Goal: Complete application form: Complete application form

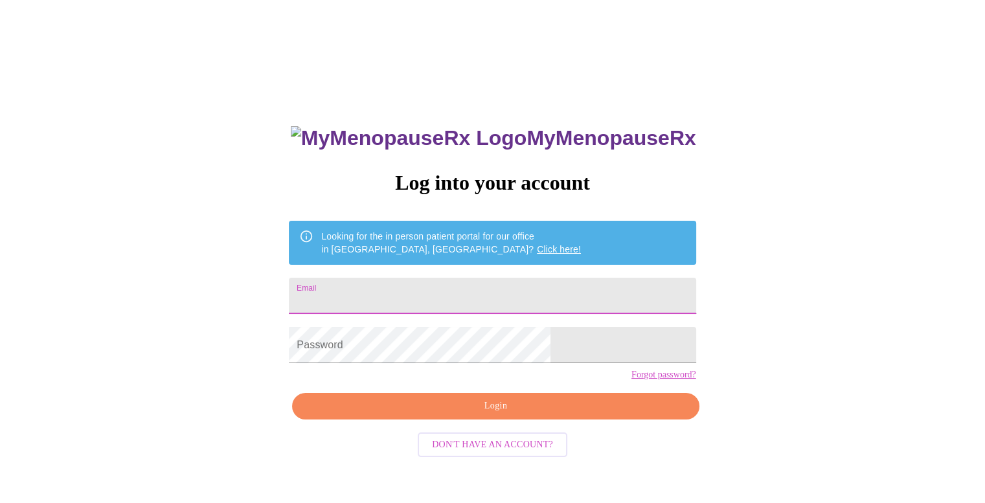
click at [421, 288] on input "Email" at bounding box center [492, 296] width 407 height 36
type input "[EMAIL_ADDRESS][DOMAIN_NAME]"
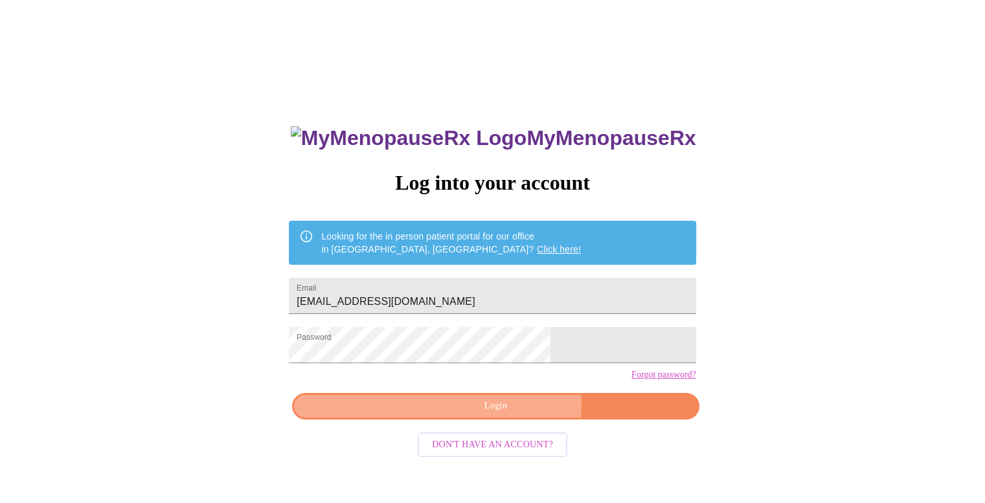
click at [509, 414] on span "Login" at bounding box center [495, 406] width 377 height 16
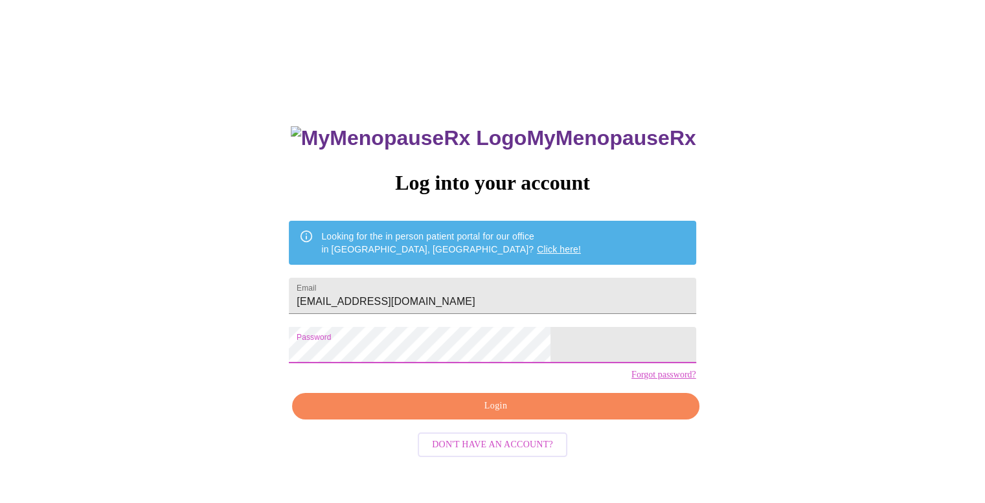
click at [205, 343] on div "MyMenopauseRx Log into your account Looking for the in person patient portal fo…" at bounding box center [492, 306] width 974 height 603
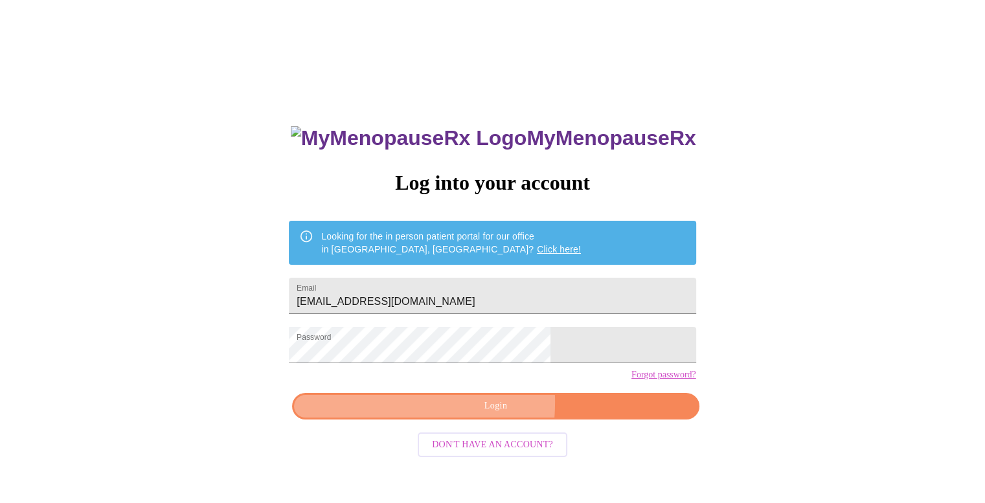
click at [422, 414] on span "Login" at bounding box center [495, 406] width 377 height 16
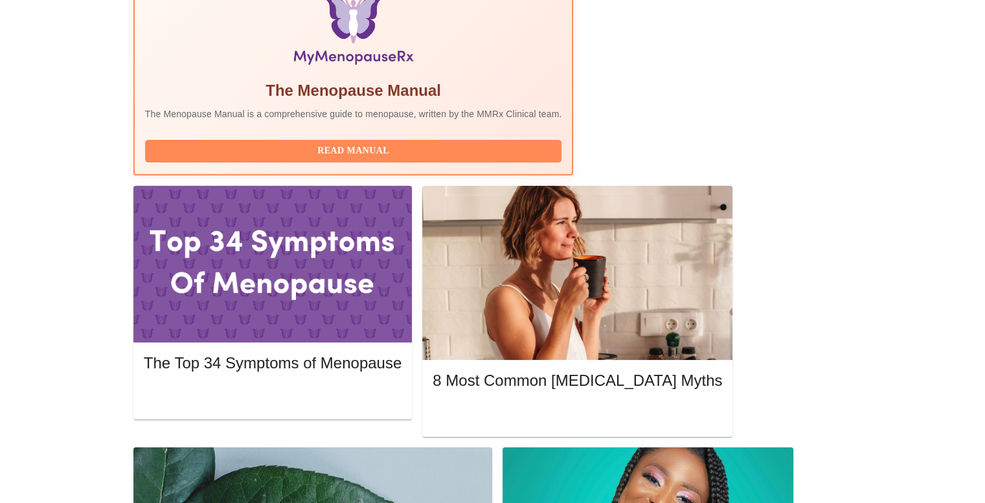
scroll to position [453, 0]
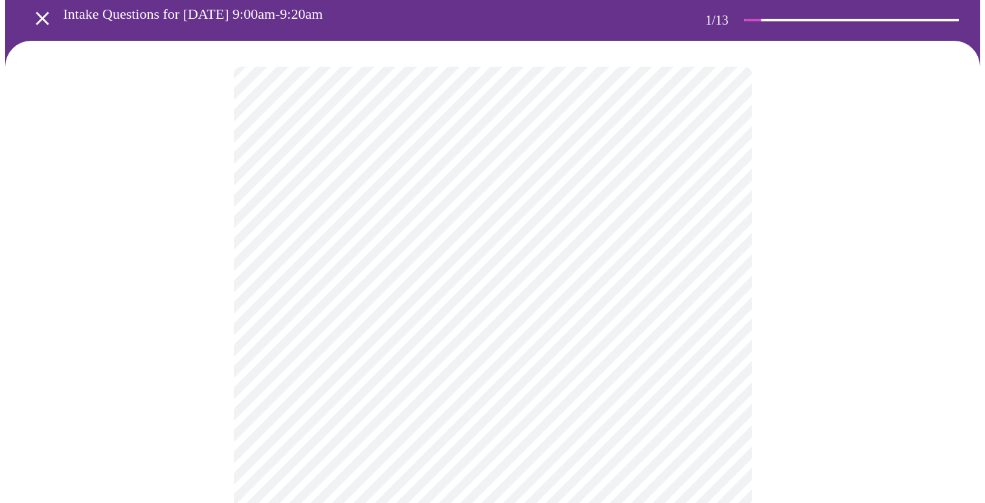
scroll to position [65, 0]
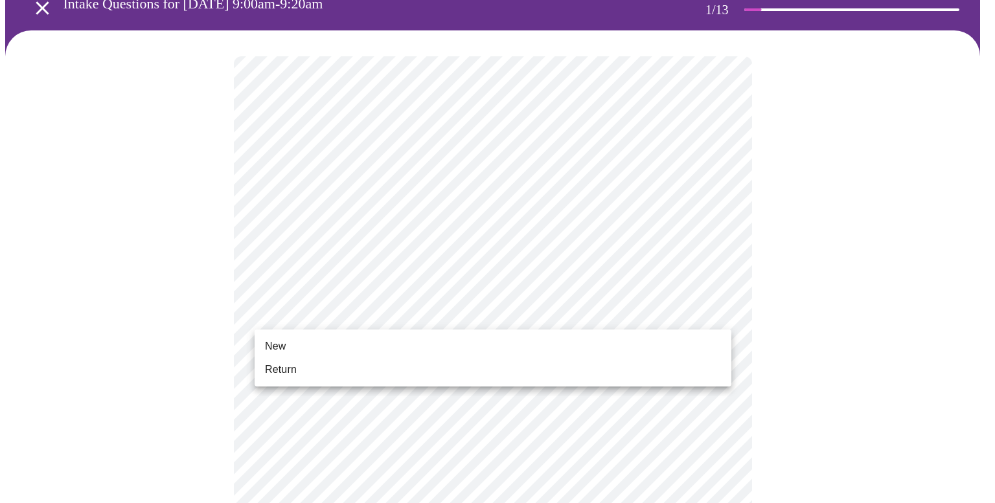
click at [426, 377] on li "Return" at bounding box center [492, 369] width 477 height 23
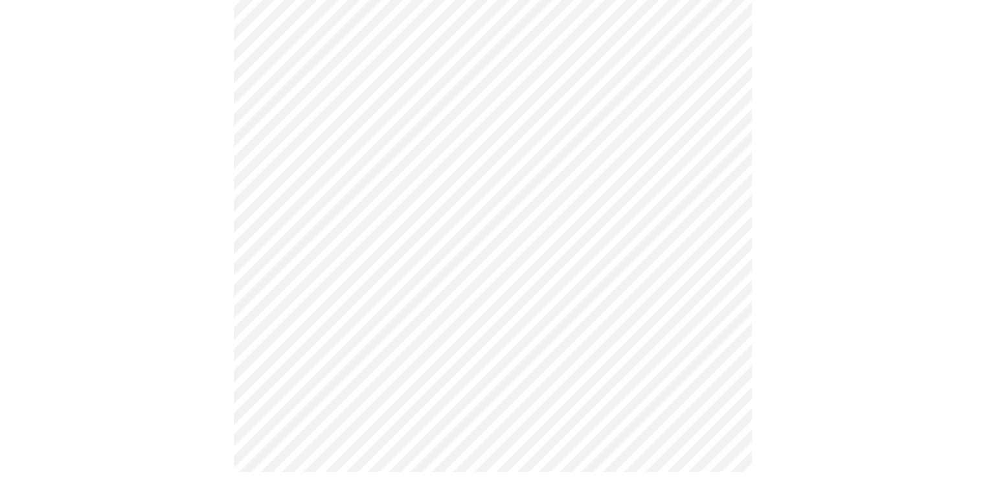
scroll to position [0, 0]
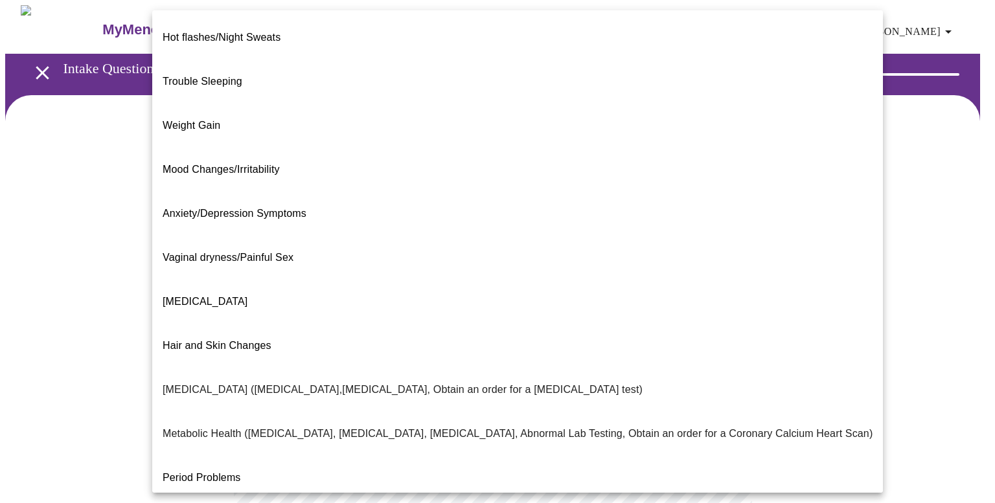
click at [503, 269] on body "MyMenopauseRx Appointments Messaging Labs 1 Uploads Medications Community Refer…" at bounding box center [497, 394] width 984 height 778
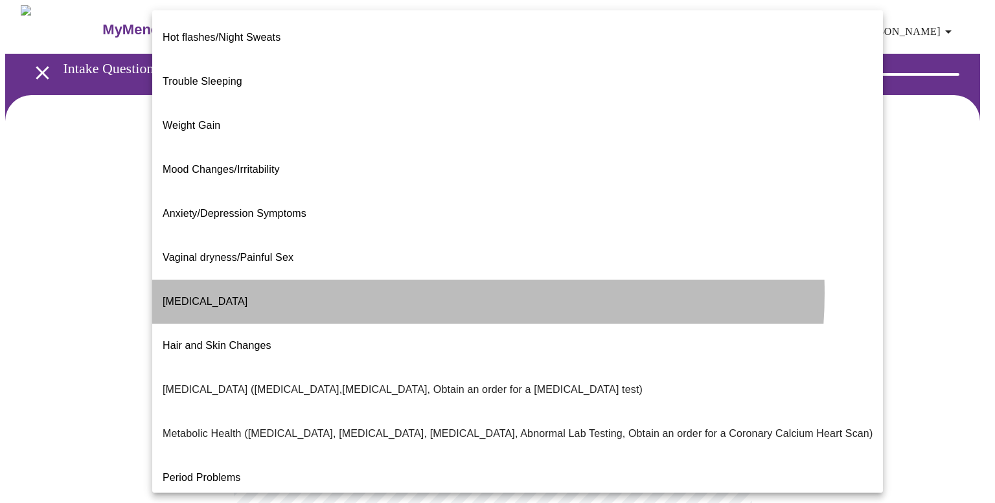
click at [403, 280] on li "[MEDICAL_DATA]" at bounding box center [517, 302] width 730 height 44
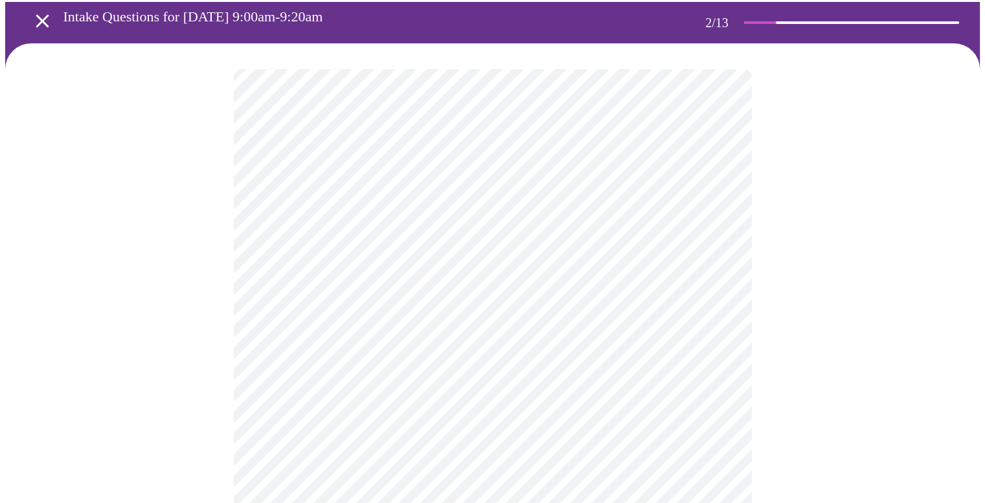
scroll to position [65, 0]
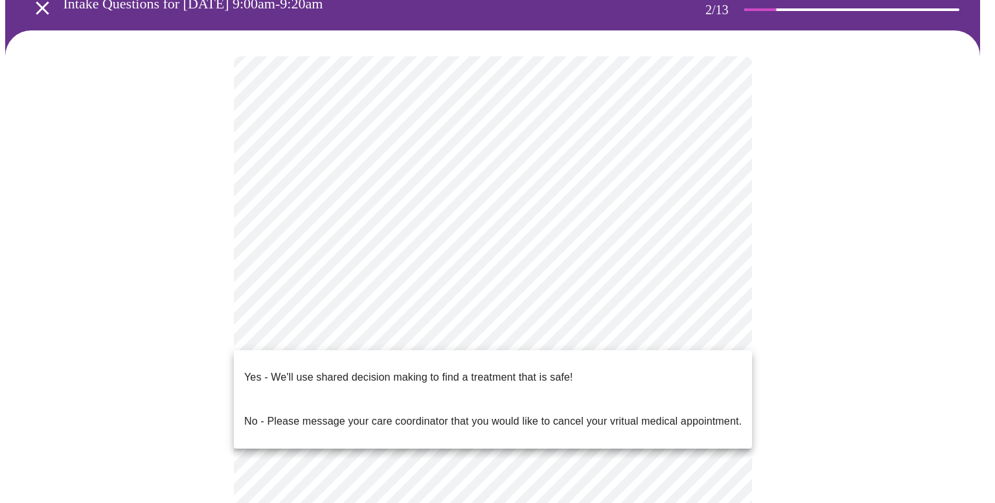
click at [476, 325] on body "MyMenopauseRx Appointments Messaging Labs 1 Uploads Medications Community Refer…" at bounding box center [497, 325] width 984 height 770
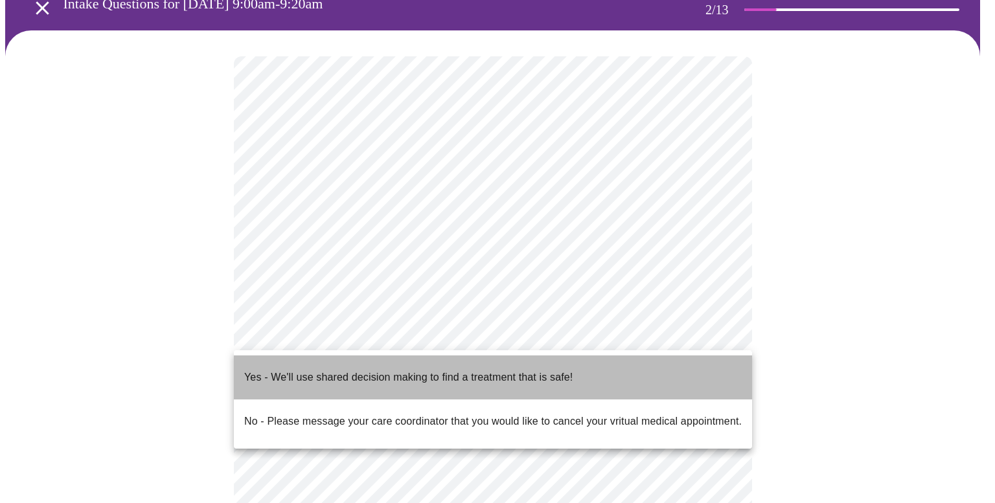
click at [452, 374] on p "Yes - We'll use shared decision making to find a treatment that is safe!" at bounding box center [408, 378] width 328 height 16
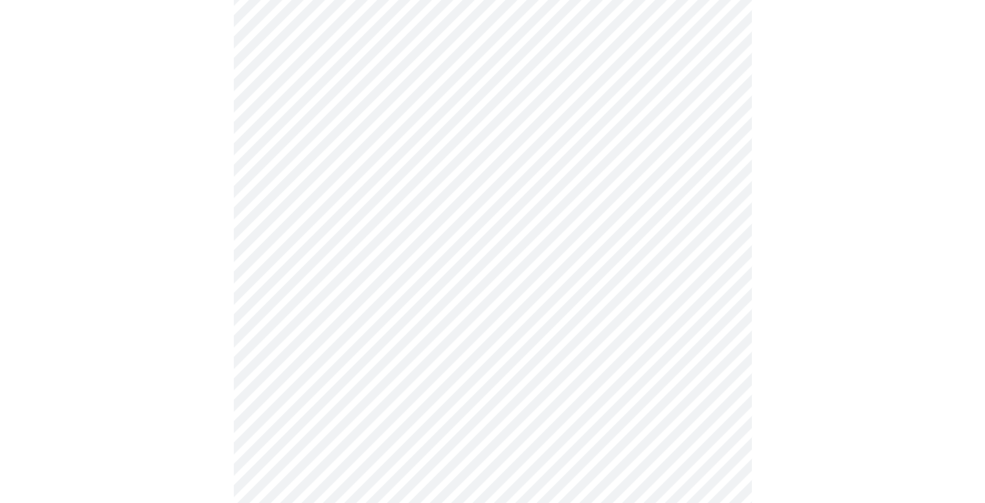
scroll to position [906, 0]
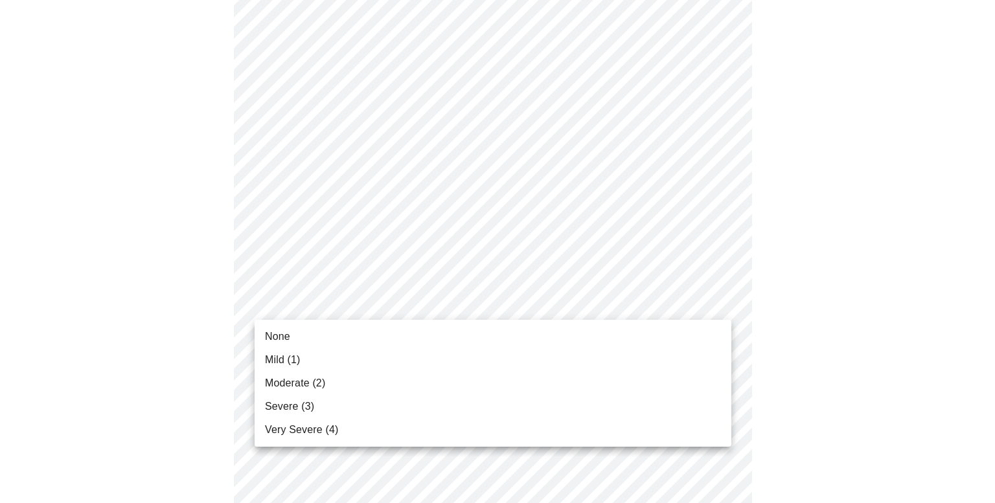
click at [868, 308] on div at bounding box center [497, 251] width 995 height 503
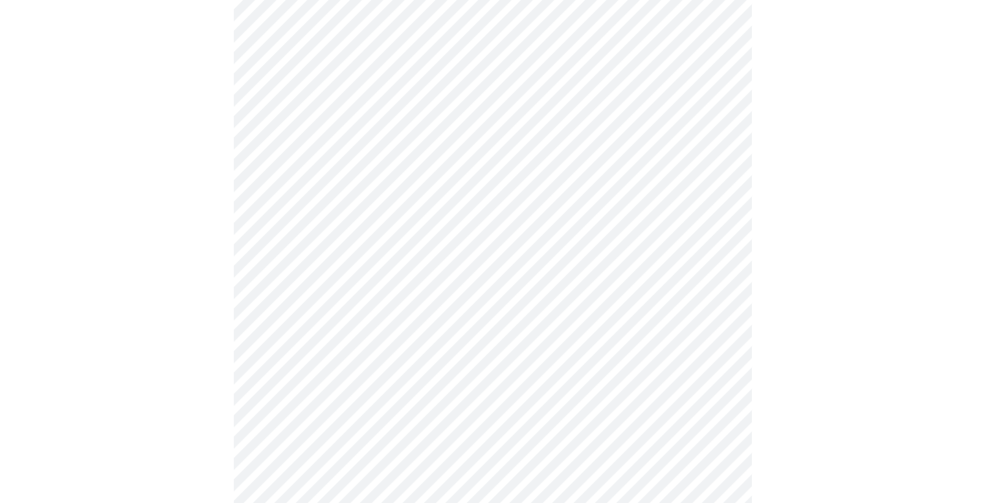
scroll to position [129, 0]
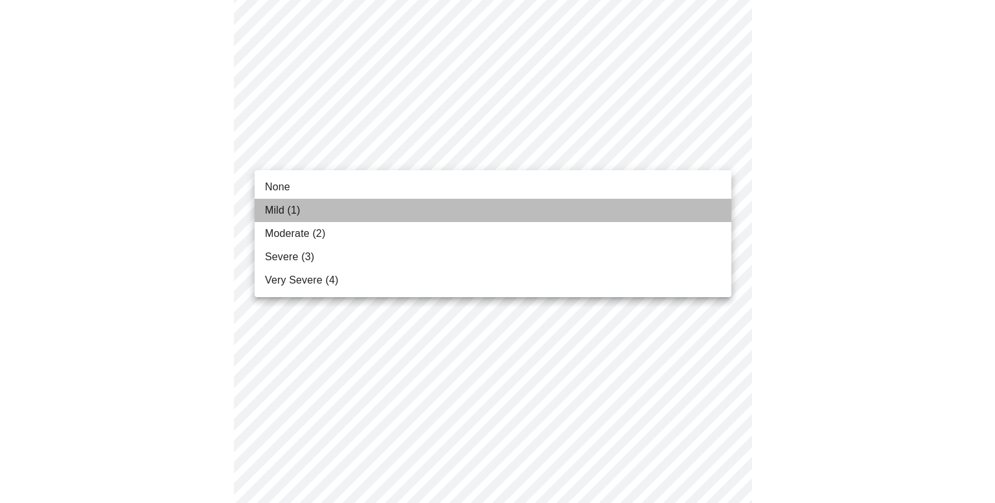
click at [675, 209] on li "Mild (1)" at bounding box center [492, 210] width 477 height 23
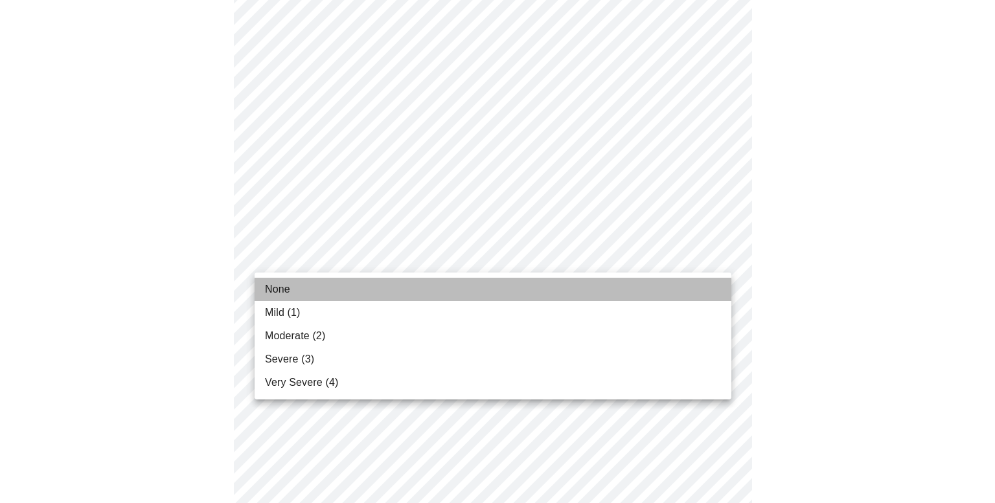
click at [671, 284] on li "None" at bounding box center [492, 289] width 477 height 23
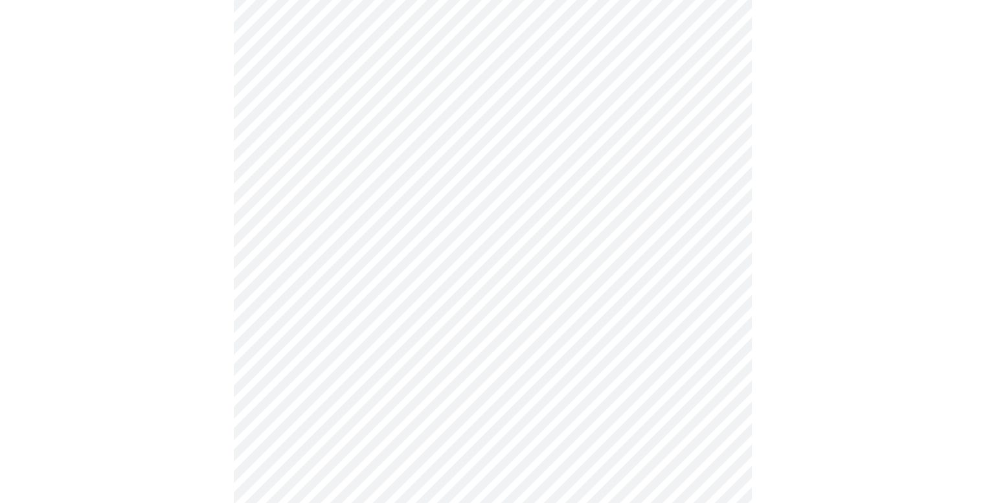
scroll to position [194, 0]
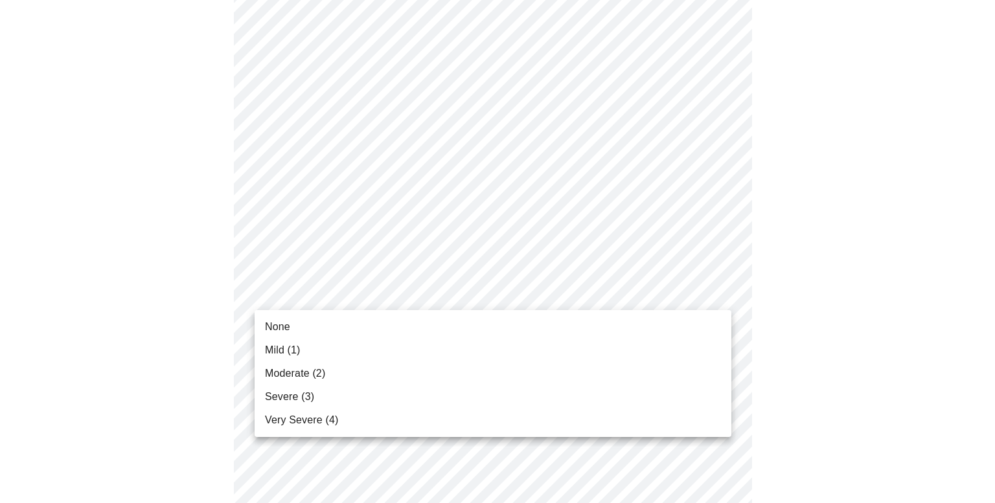
click at [655, 341] on li "Mild (1)" at bounding box center [492, 350] width 477 height 23
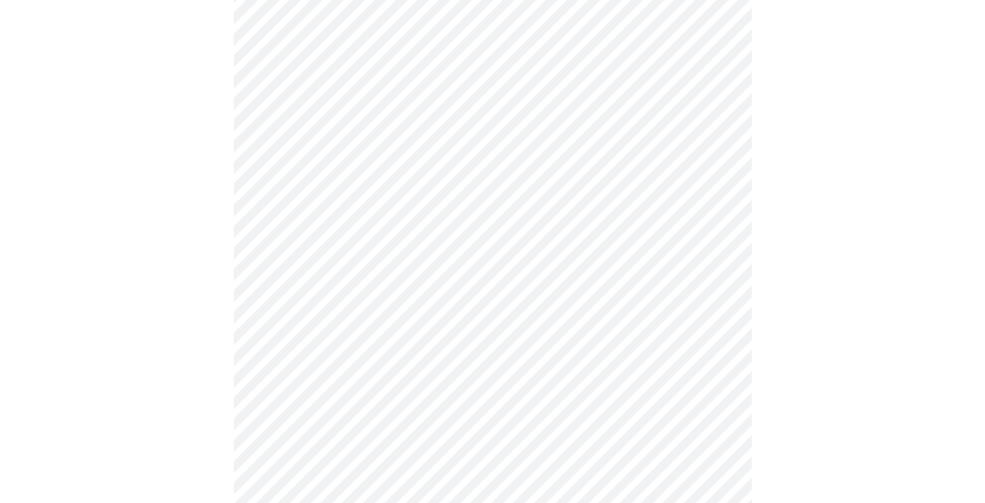
scroll to position [259, 0]
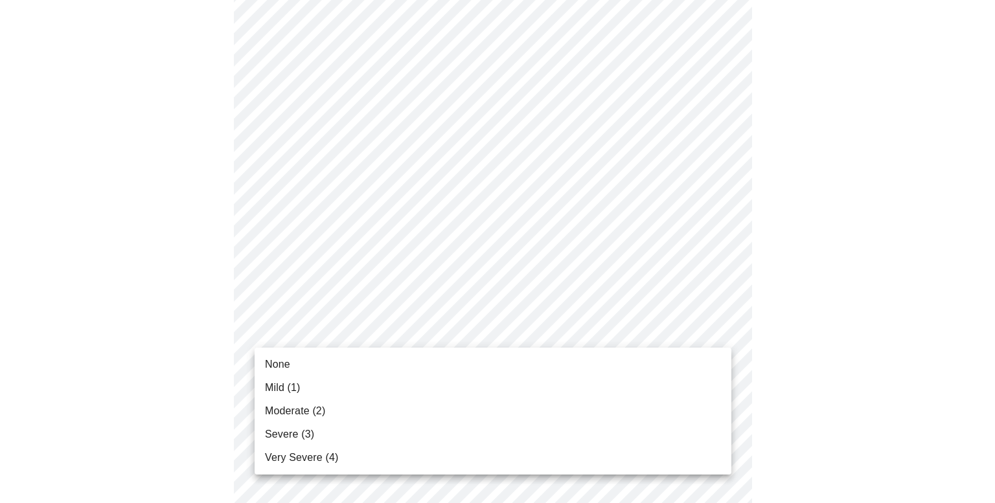
click at [642, 400] on li "Moderate (2)" at bounding box center [492, 410] width 477 height 23
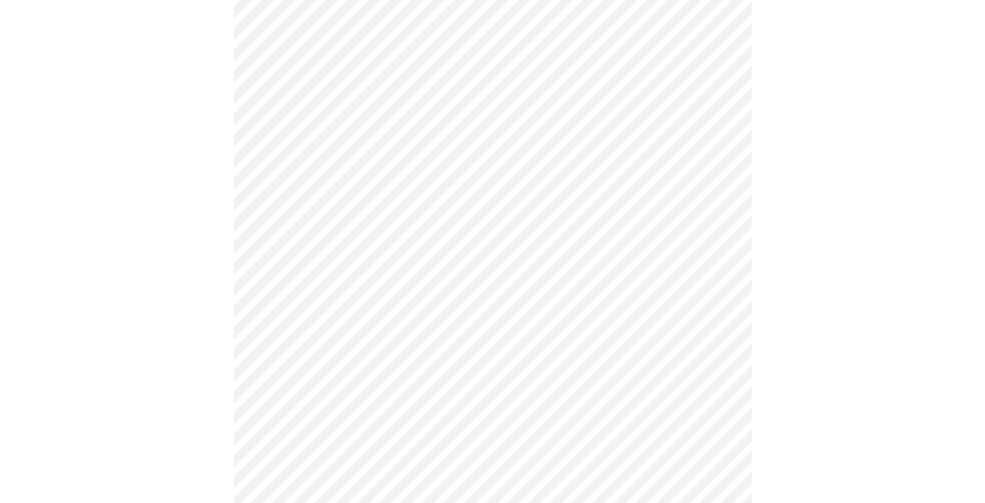
scroll to position [388, 0]
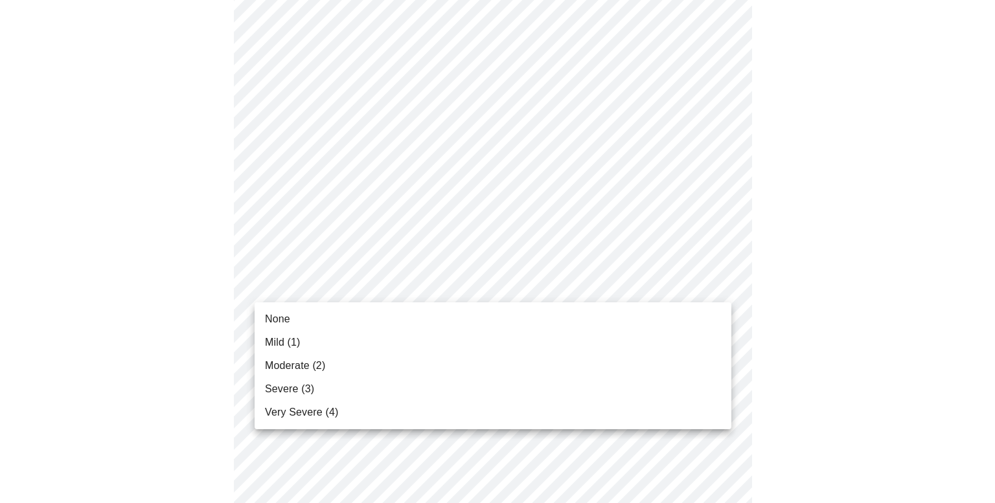
click at [650, 291] on body "MyMenopauseRx Appointments Messaging Labs 1 Uploads Medications Community Refer…" at bounding box center [497, 442] width 984 height 1650
click at [646, 348] on li "Mild (1)" at bounding box center [492, 342] width 477 height 23
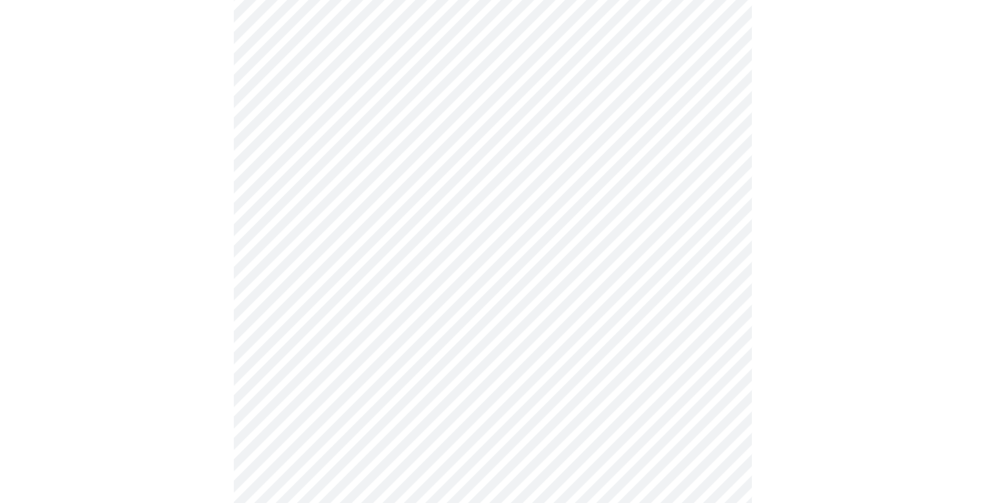
scroll to position [453, 0]
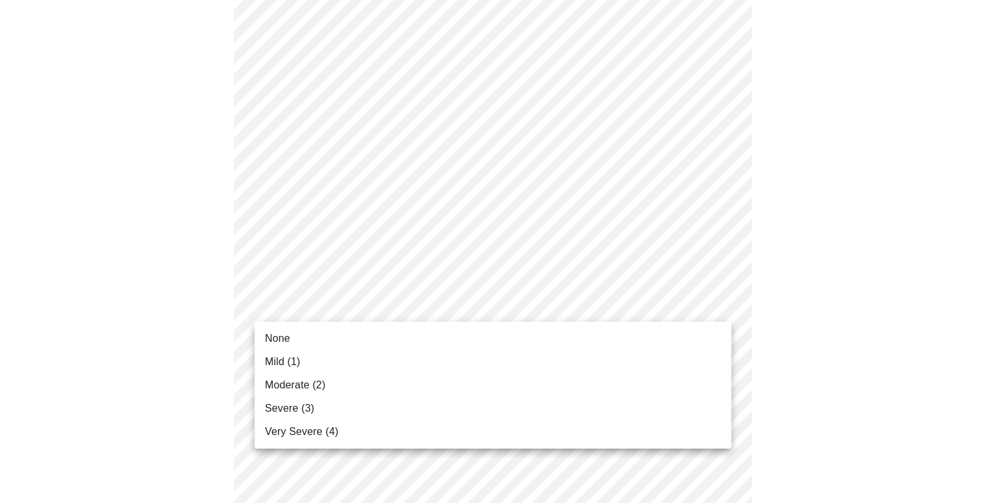
click at [655, 310] on body "MyMenopauseRx Appointments Messaging Labs 1 Uploads Medications Community Refer…" at bounding box center [497, 368] width 984 height 1632
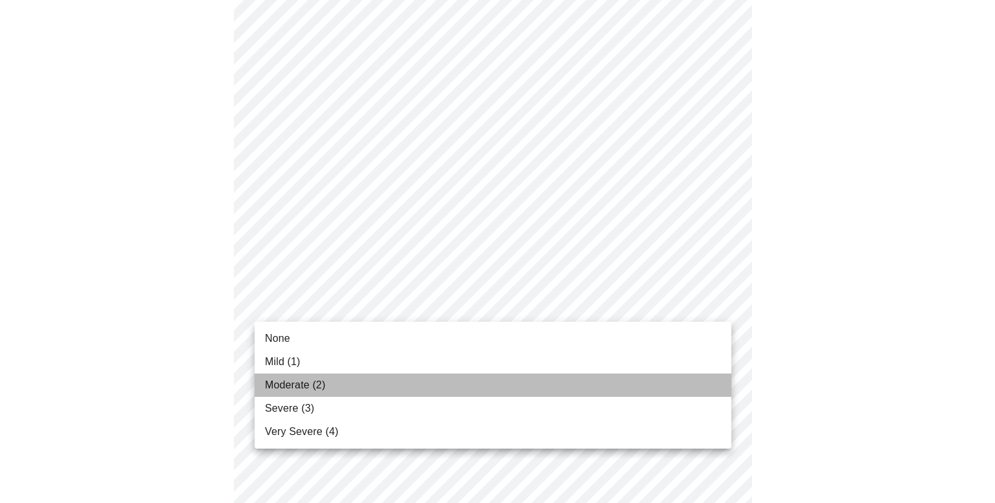
click at [648, 388] on li "Moderate (2)" at bounding box center [492, 385] width 477 height 23
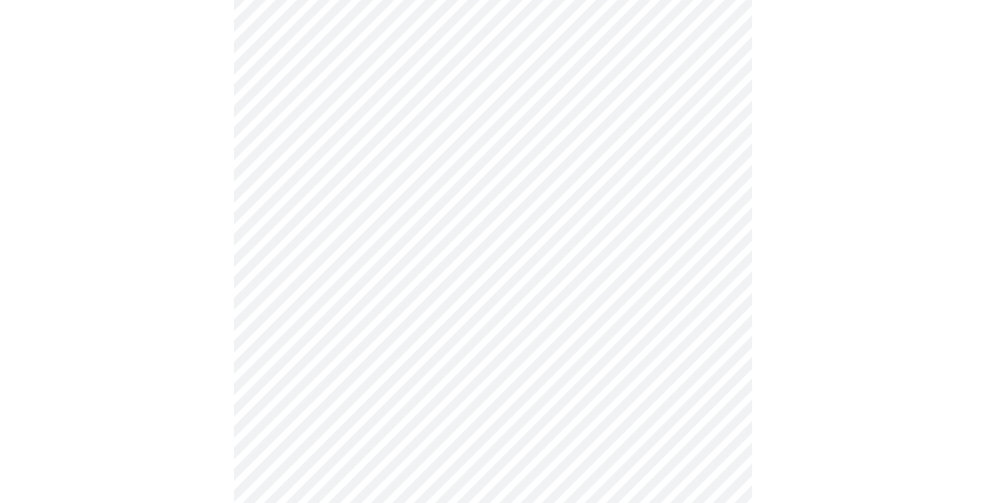
scroll to position [518, 0]
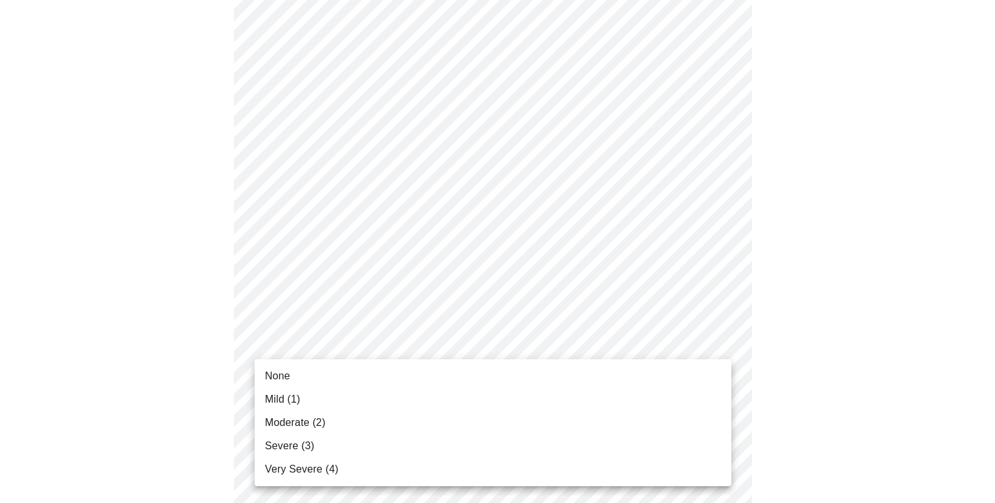
click at [646, 346] on body "MyMenopauseRx Appointments Messaging Labs 1 Uploads Medications Community Refer…" at bounding box center [497, 293] width 984 height 1613
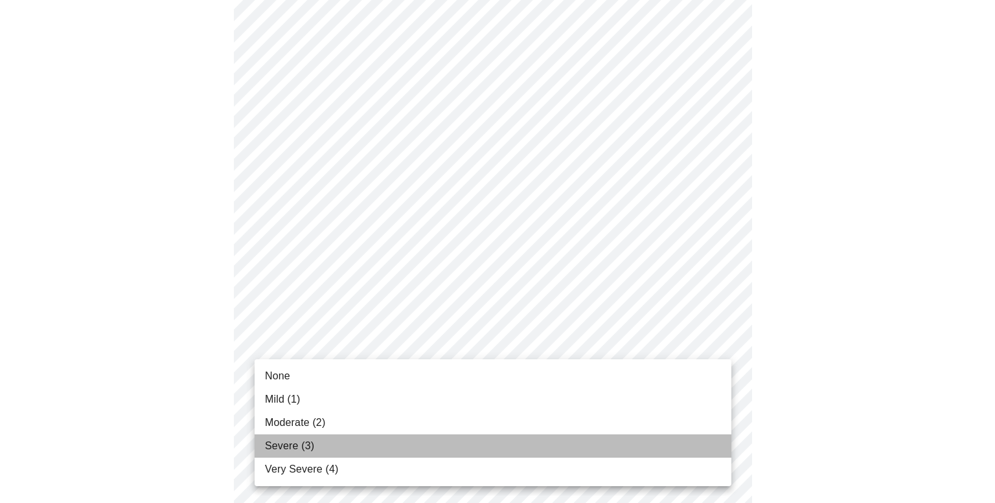
click at [571, 441] on li "Severe (3)" at bounding box center [492, 445] width 477 height 23
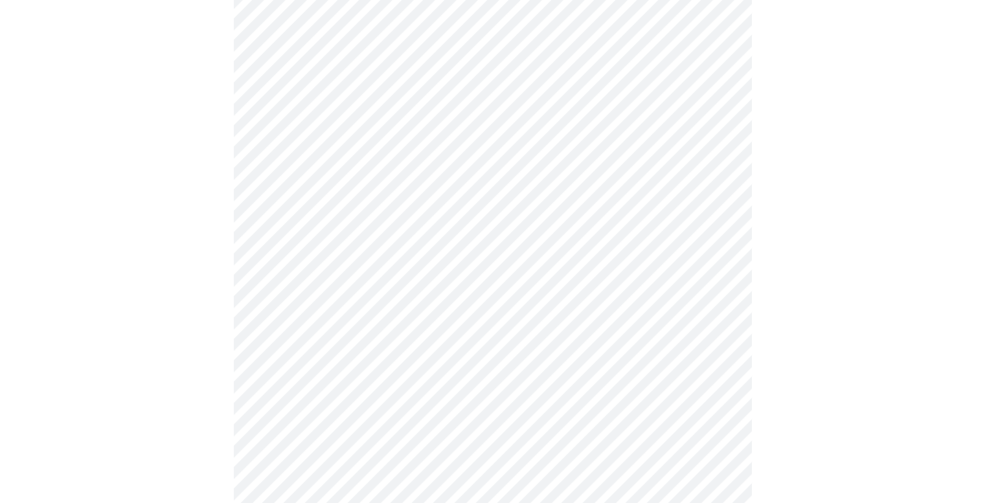
scroll to position [712, 0]
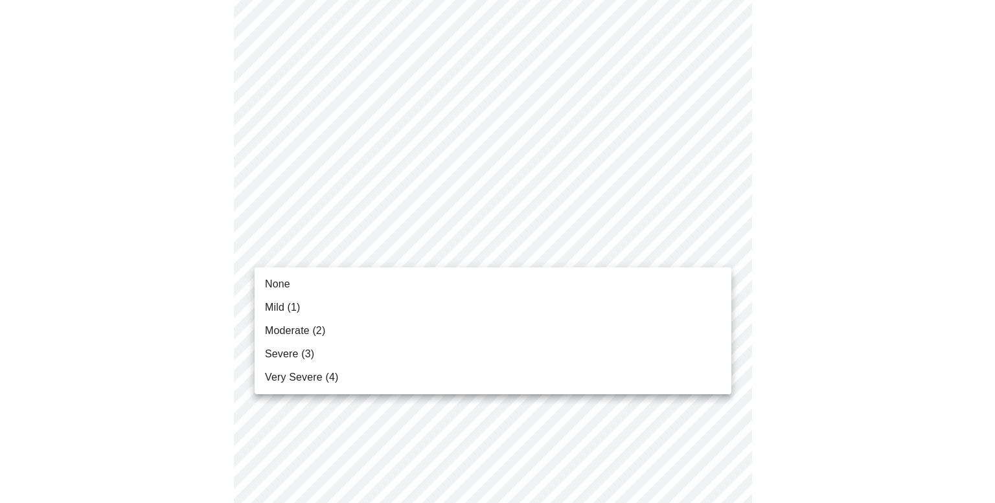
click at [574, 256] on body "MyMenopauseRx Appointments Messaging Labs 1 Uploads Medications Community Refer…" at bounding box center [497, 90] width 984 height 1595
click at [570, 336] on li "Moderate (2)" at bounding box center [492, 330] width 477 height 23
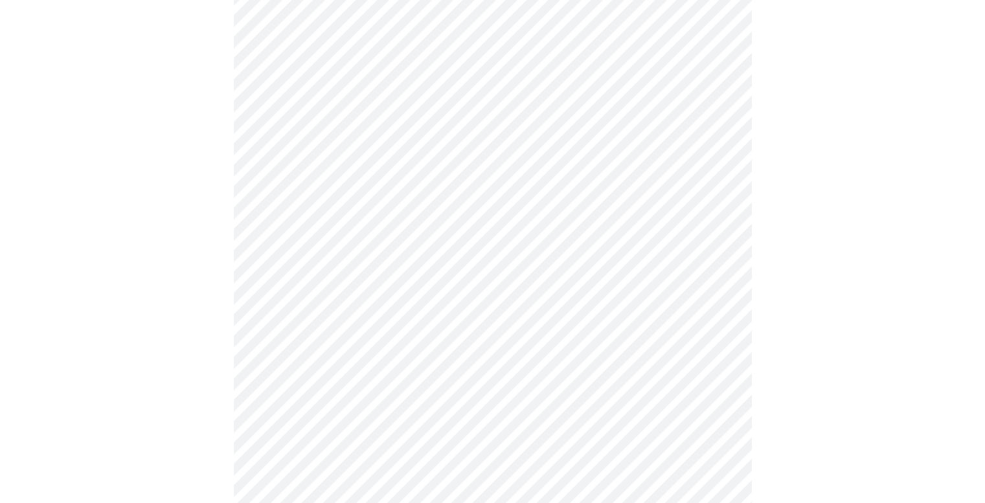
scroll to position [777, 0]
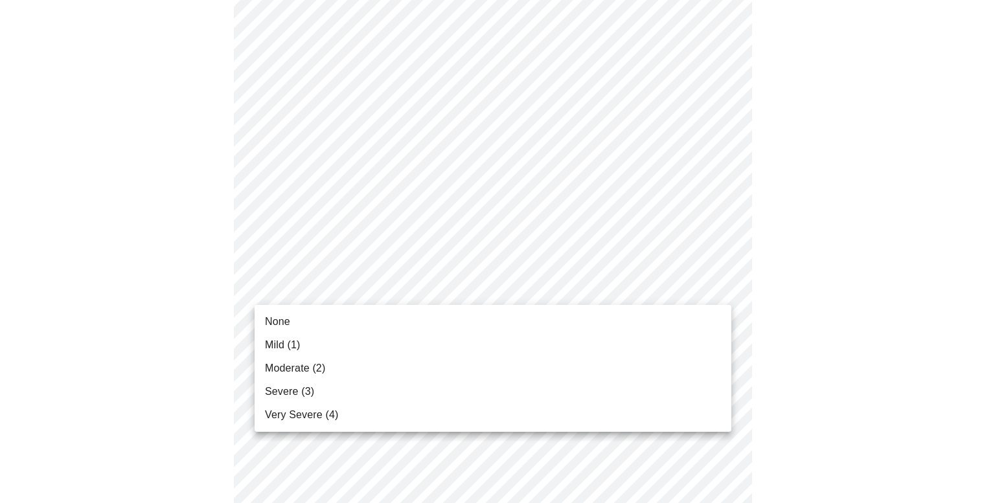
click at [573, 289] on body "MyMenopauseRx Appointments Messaging Labs 1 Uploads Medications Community Refer…" at bounding box center [497, 16] width 984 height 1577
click at [570, 350] on li "Mild (1)" at bounding box center [492, 344] width 477 height 23
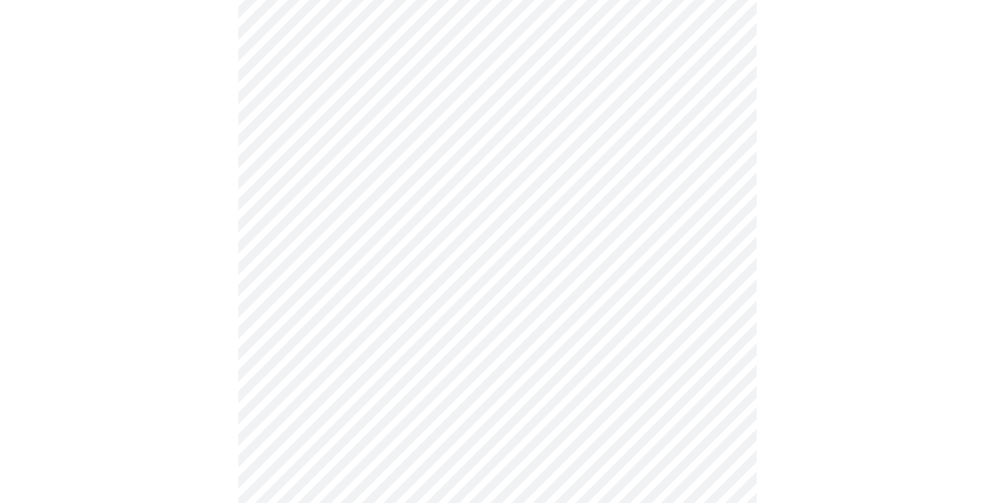
click at [557, 391] on body "MyMenopauseRx Appointments Messaging Labs 1 Uploads Medications Community Refer…" at bounding box center [497, 7] width 984 height 1559
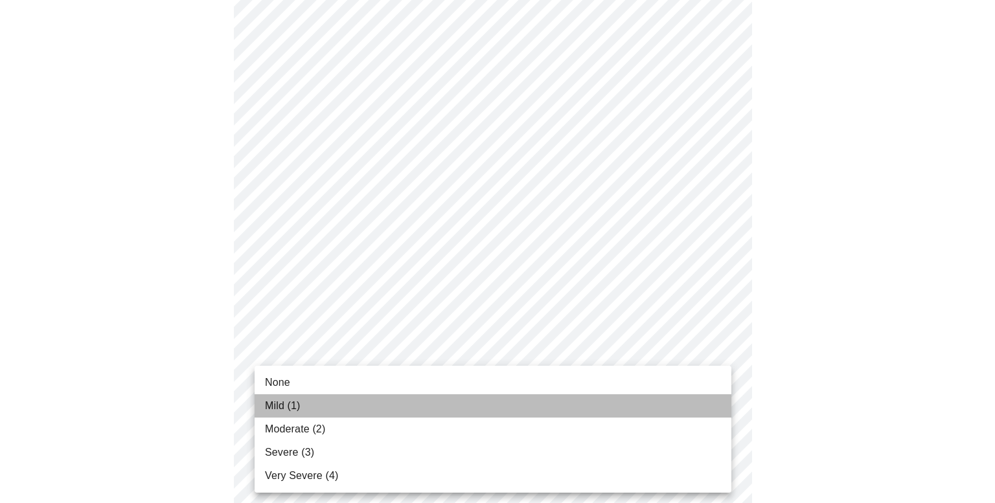
click at [558, 405] on li "Mild (1)" at bounding box center [492, 405] width 477 height 23
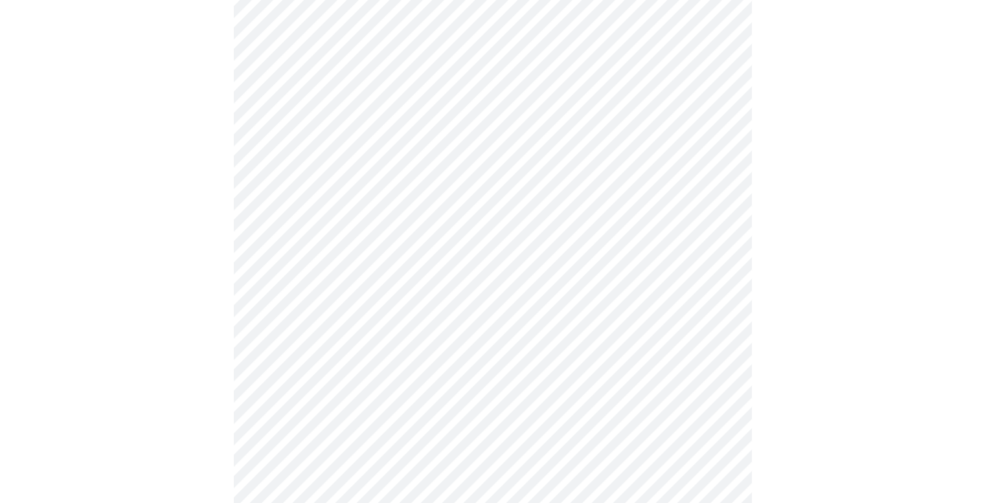
scroll to position [906, 0]
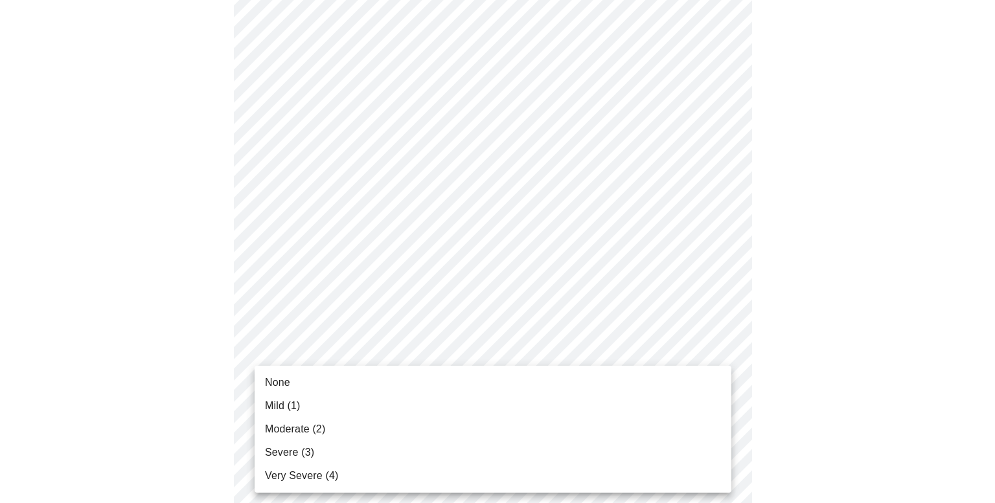
click at [554, 401] on li "Mild (1)" at bounding box center [492, 405] width 477 height 23
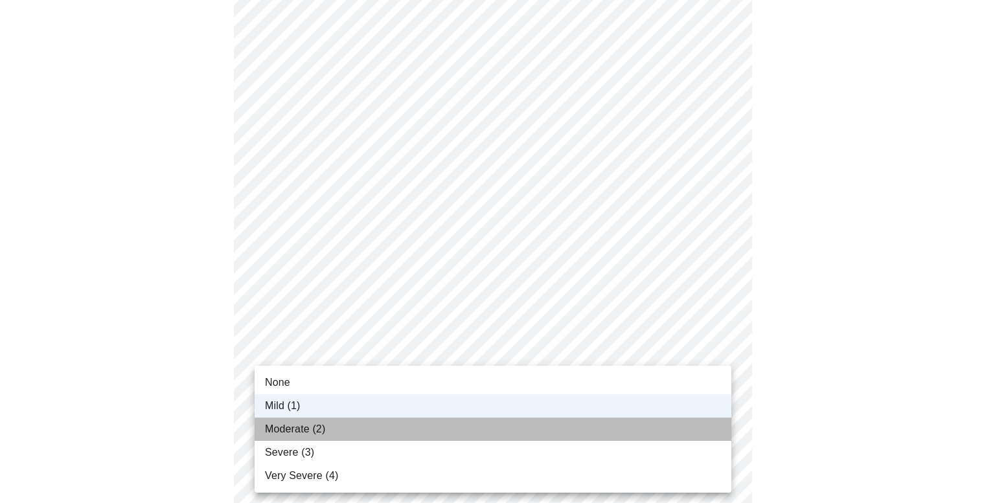
click at [550, 428] on li "Moderate (2)" at bounding box center [492, 429] width 477 height 23
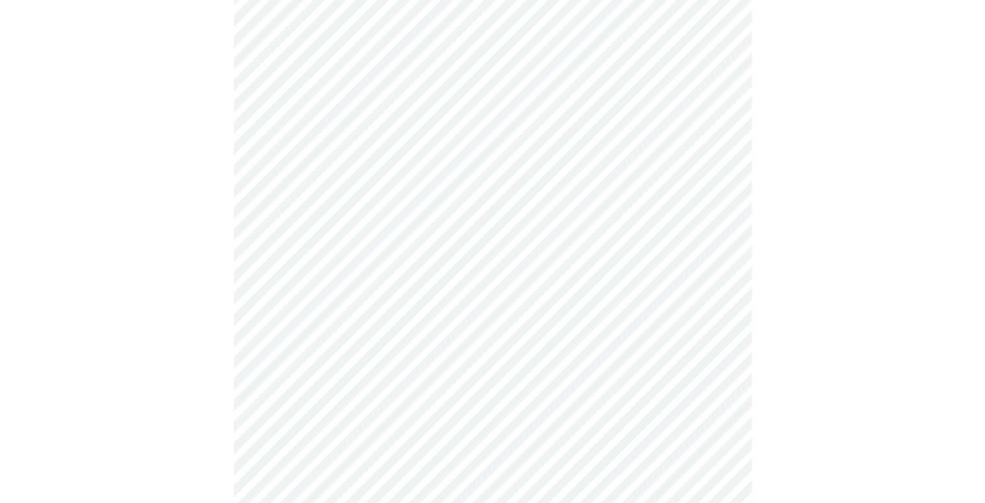
scroll to position [453, 0]
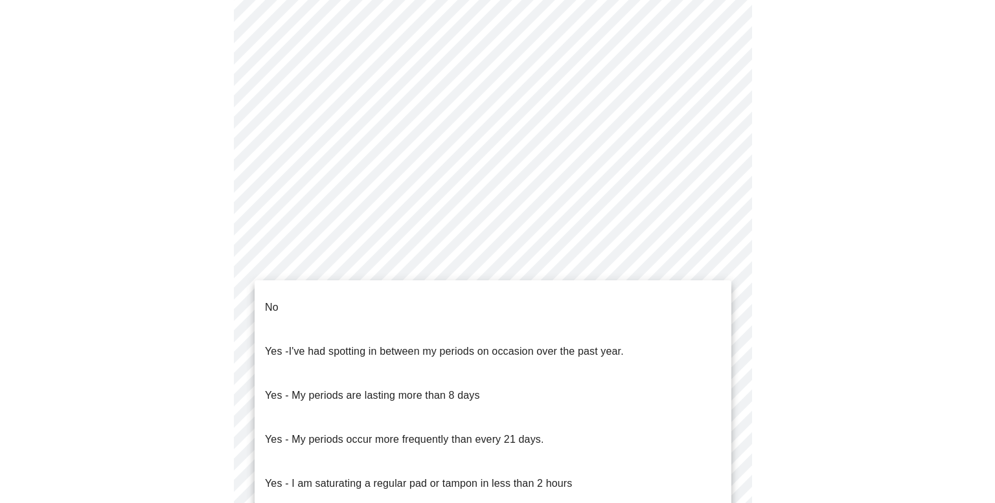
click at [603, 333] on body "MyMenopauseRx Appointments Messaging Labs 1 Uploads Medications Community Refer…" at bounding box center [497, 190] width 984 height 1277
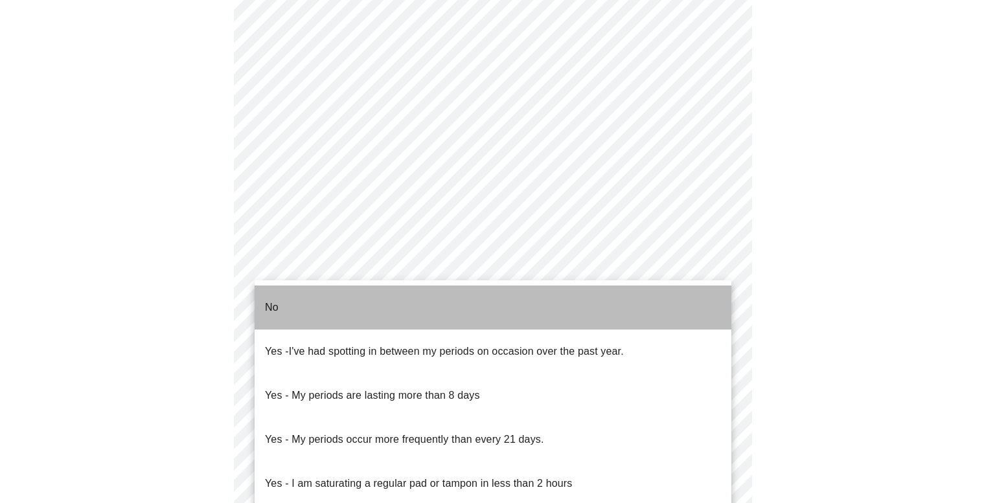
click at [598, 313] on li "No" at bounding box center [492, 308] width 477 height 44
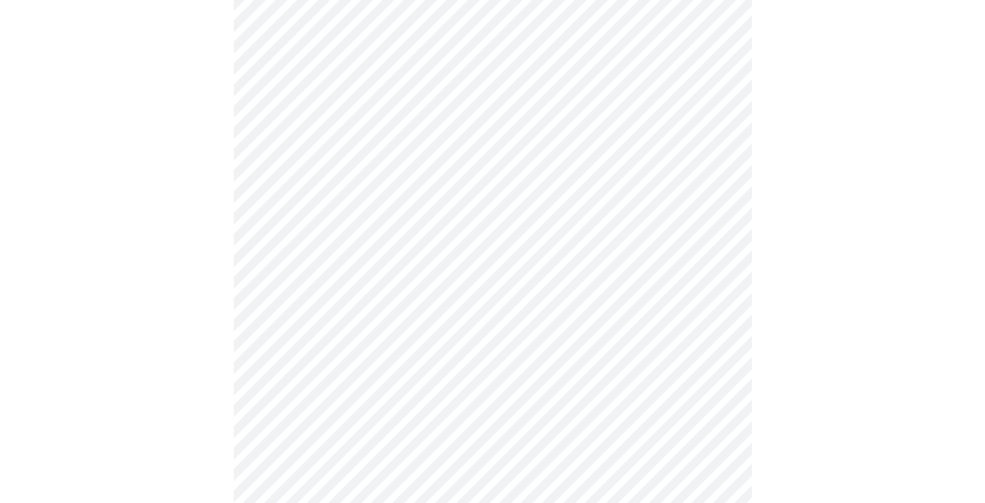
scroll to position [518, 0]
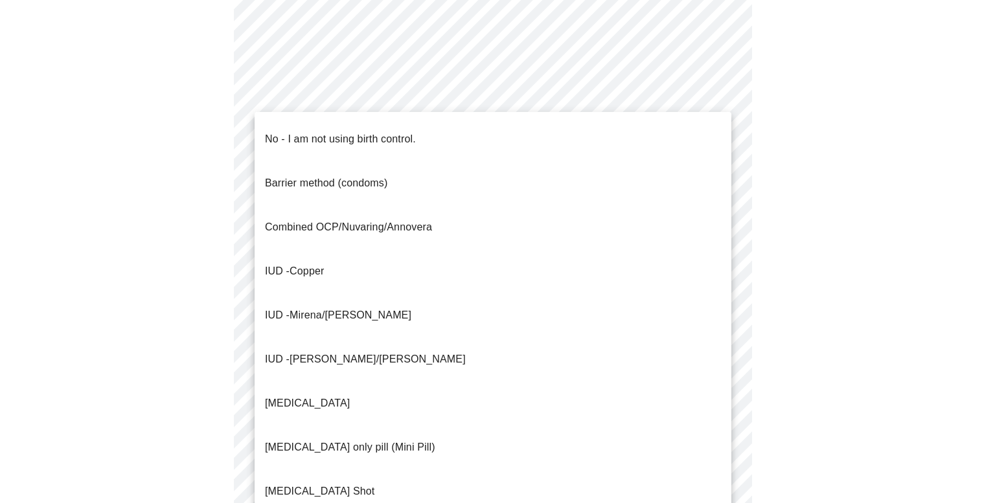
click at [597, 361] on body "MyMenopauseRx Appointments Messaging Labs 1 Uploads Medications Community Refer…" at bounding box center [497, 121] width 984 height 1269
click at [460, 134] on li "No - I am not using birth control." at bounding box center [492, 139] width 477 height 44
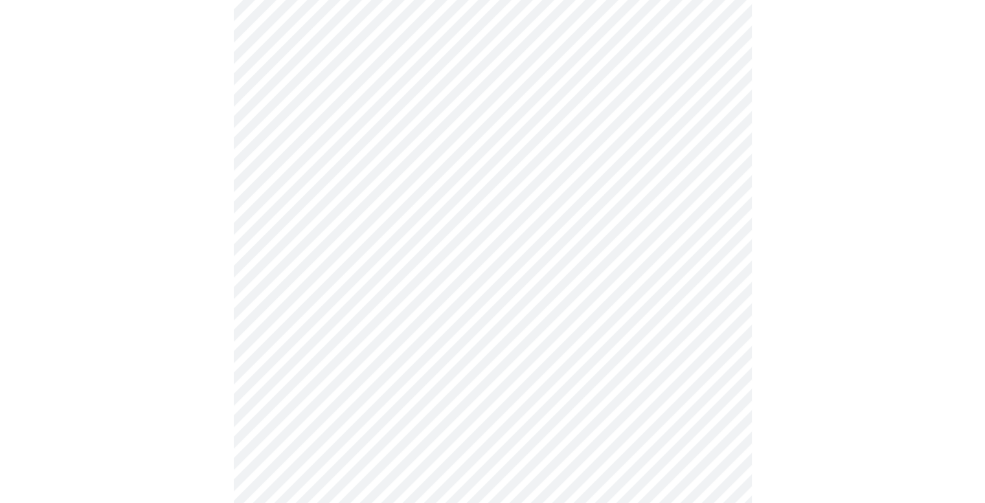
scroll to position [583, 0]
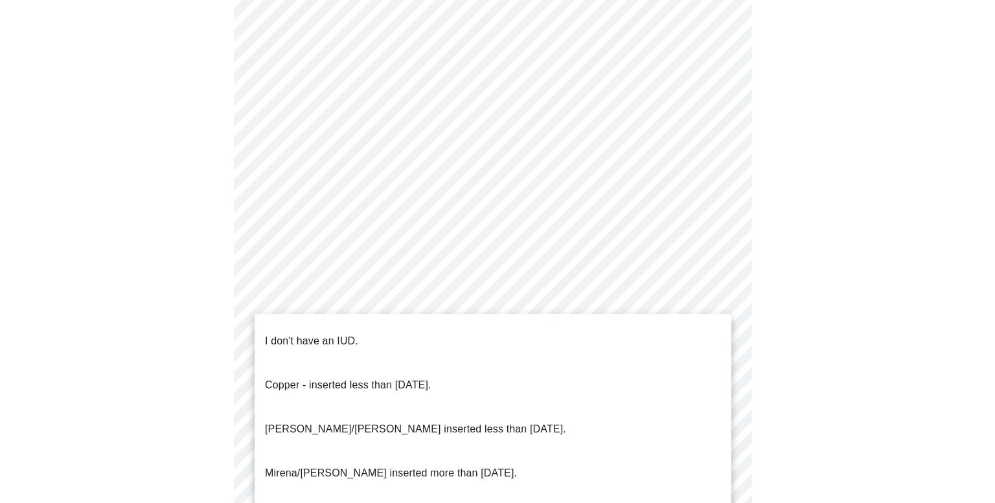
click at [523, 403] on body "MyMenopauseRx Appointments Messaging Labs 1 Uploads Medications Community Refer…" at bounding box center [497, 53] width 984 height 1262
click at [510, 330] on li "I don't have an IUD." at bounding box center [492, 341] width 477 height 44
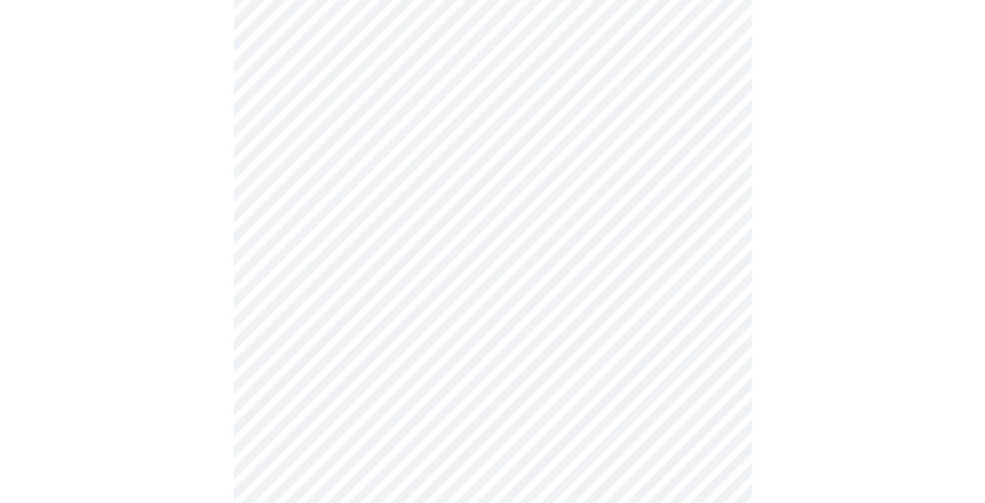
scroll to position [647, 0]
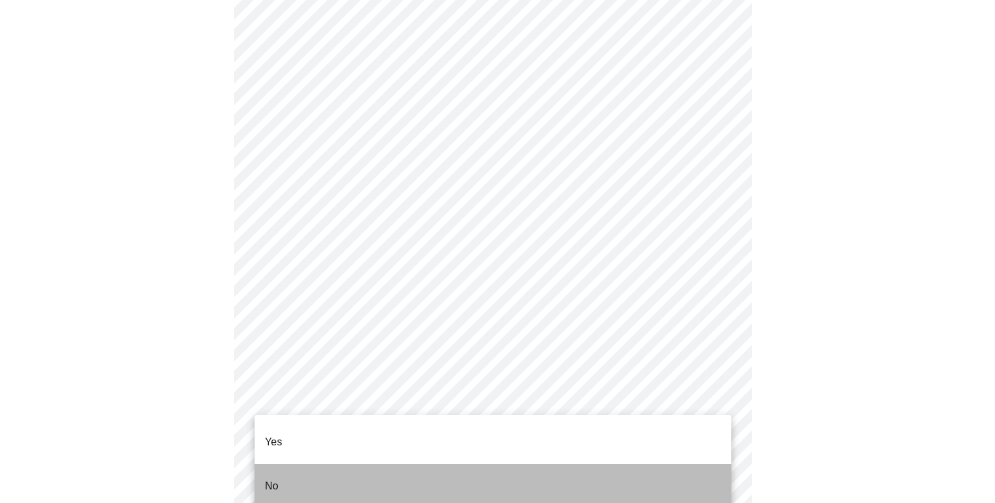
click at [524, 472] on li "No" at bounding box center [492, 486] width 477 height 44
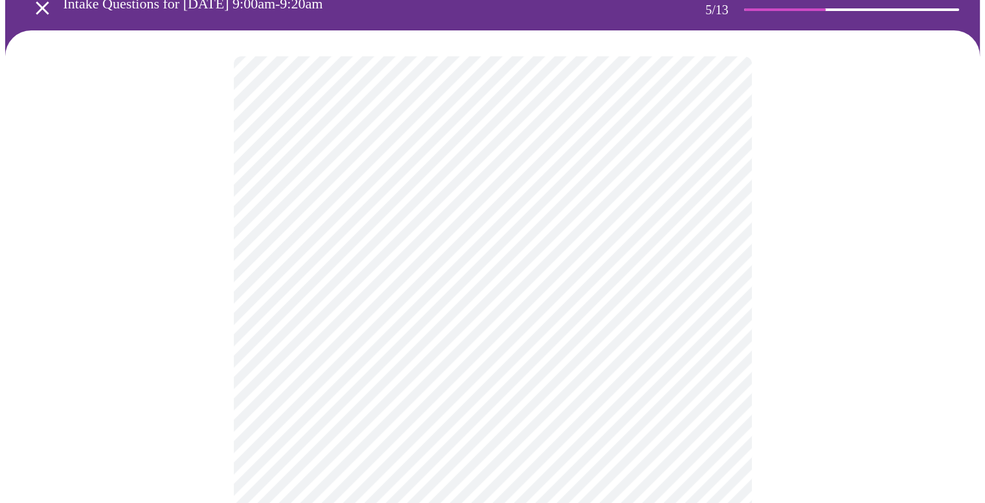
scroll to position [129, 0]
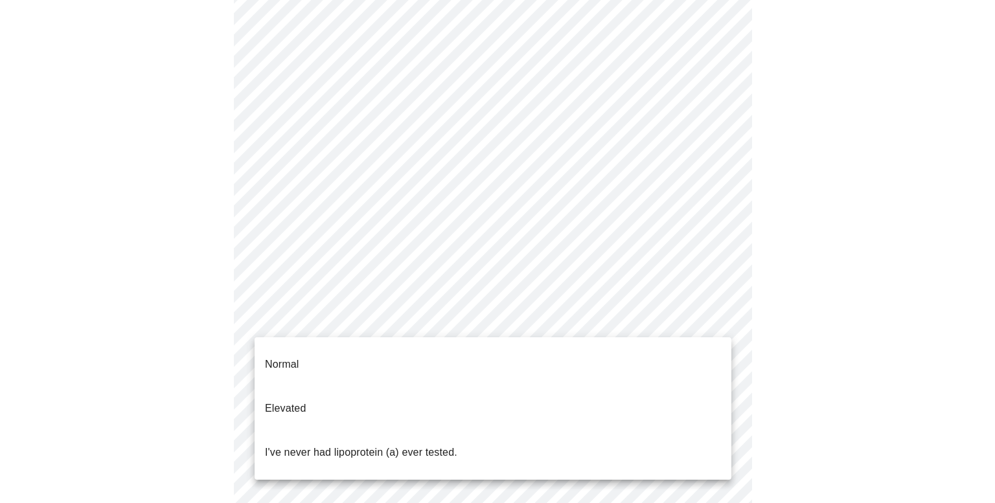
click at [720, 320] on body "MyMenopauseRx Appointments Messaging Labs 1 Uploads Medications Community Refer…" at bounding box center [497, 354] width 984 height 957
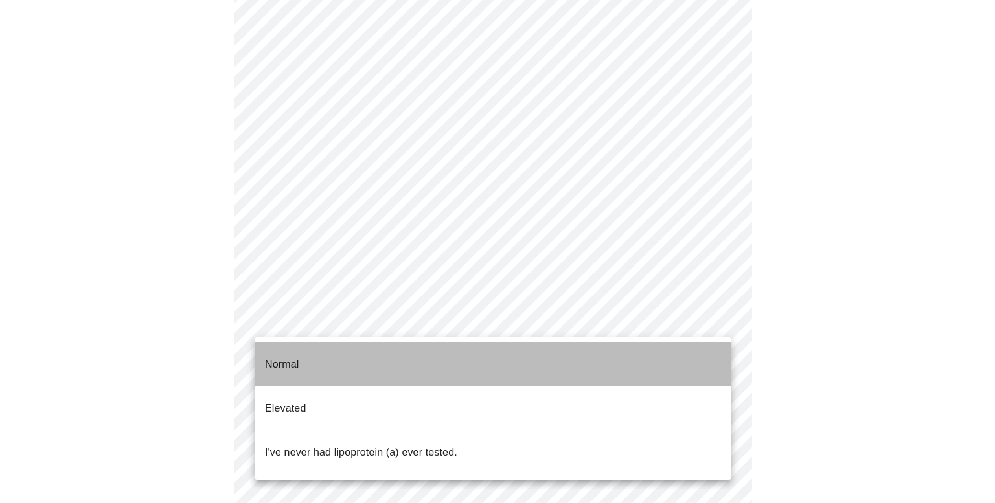
click at [705, 350] on li "Normal" at bounding box center [492, 365] width 477 height 44
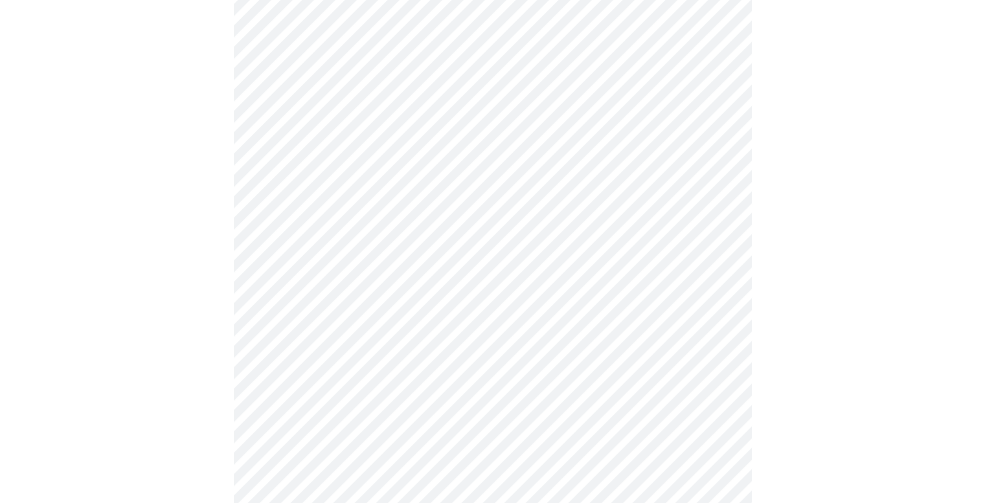
scroll to position [3237, 0]
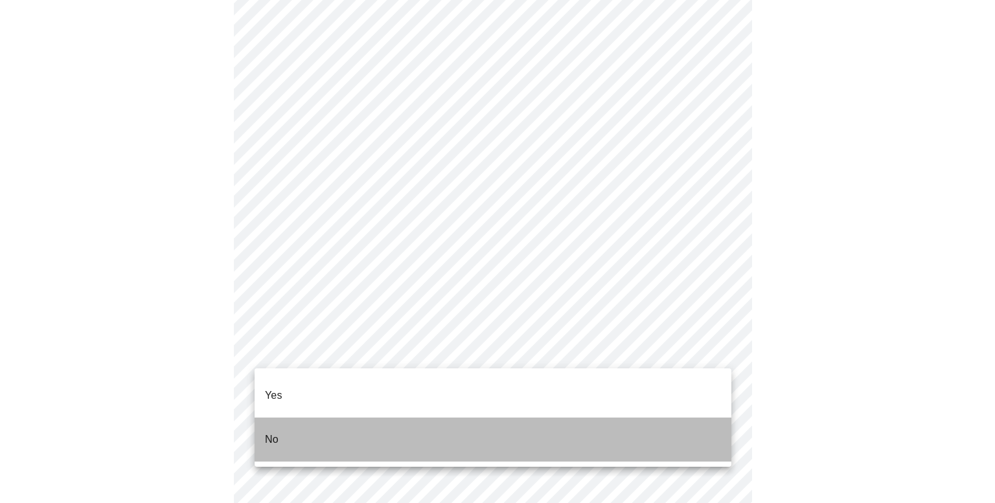
click at [682, 421] on li "No" at bounding box center [492, 440] width 477 height 44
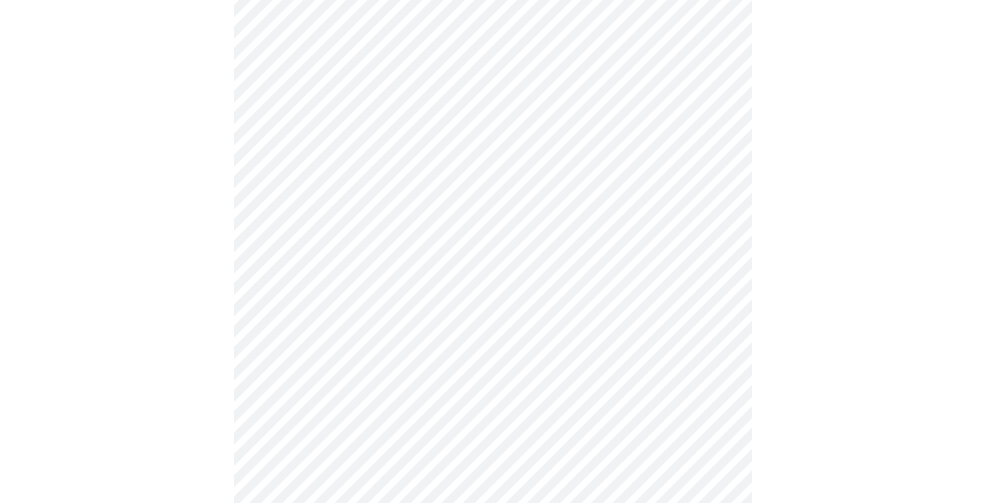
scroll to position [971, 0]
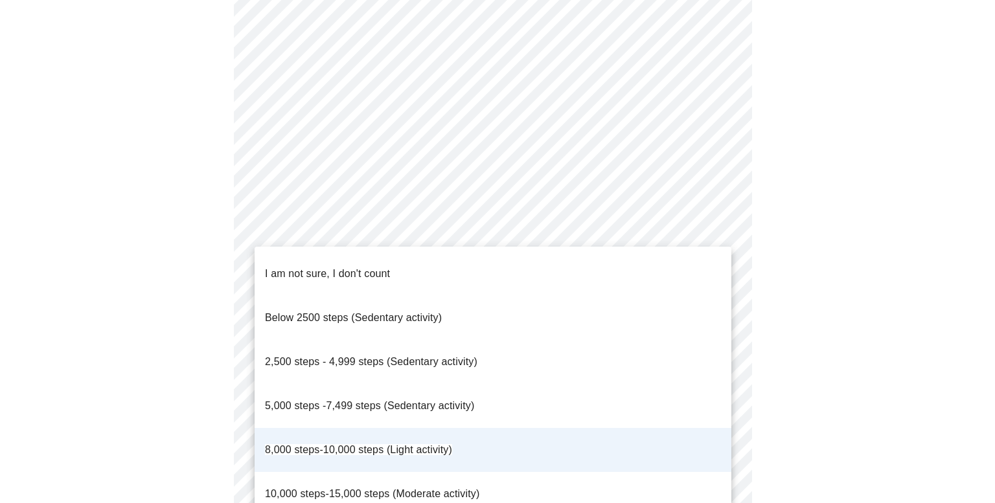
click at [776, 345] on div at bounding box center [497, 251] width 995 height 503
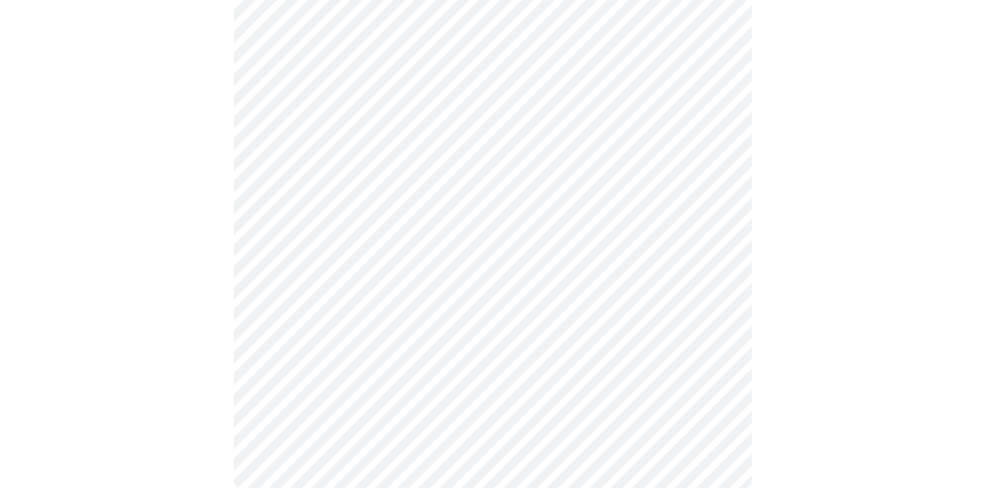
scroll to position [972, 0]
